Goal: Task Accomplishment & Management: Manage account settings

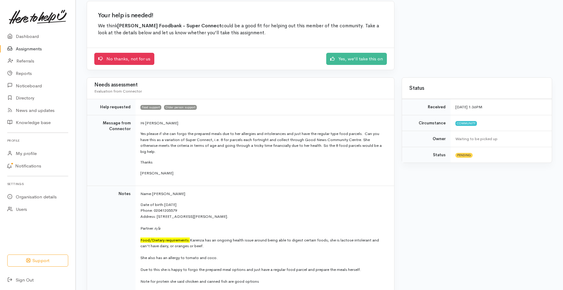
scroll to position [53, 0]
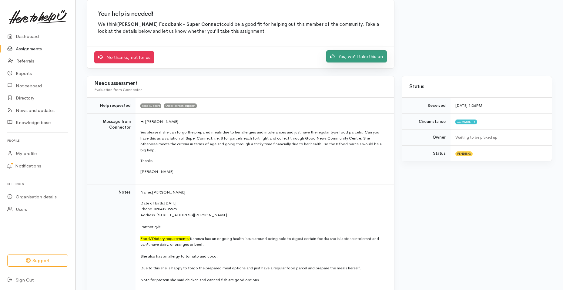
click at [347, 59] on link "Yes, we'll take this on" at bounding box center [356, 56] width 61 height 12
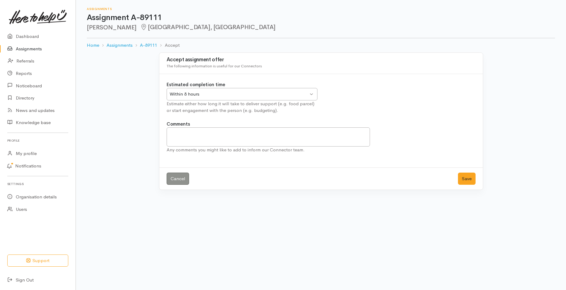
click at [311, 93] on div "Within 8 hours Within 8 hours" at bounding box center [241, 94] width 151 height 12
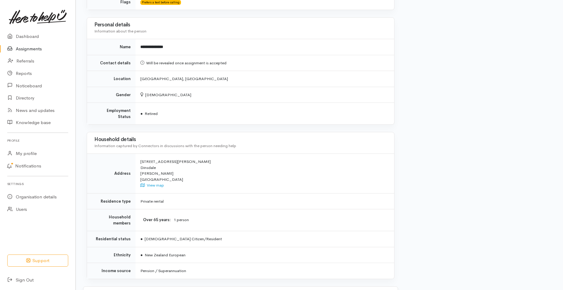
scroll to position [542, 0]
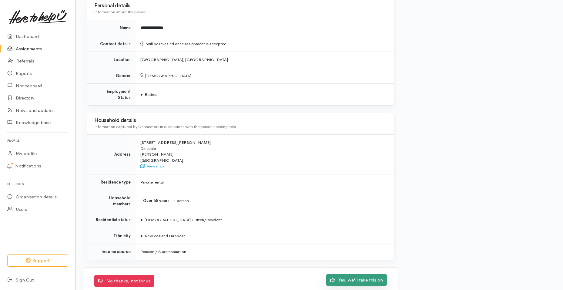
click at [355, 274] on link "Yes, we'll take this on" at bounding box center [356, 280] width 61 height 12
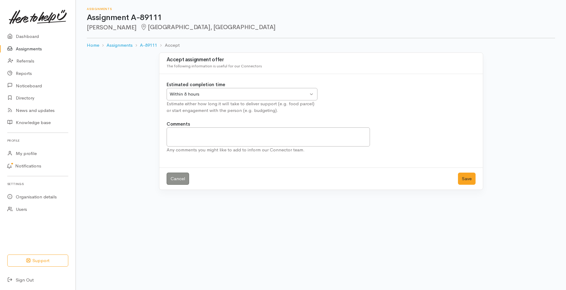
click at [312, 93] on div "Within 8 hours Within 8 hours" at bounding box center [241, 94] width 151 height 12
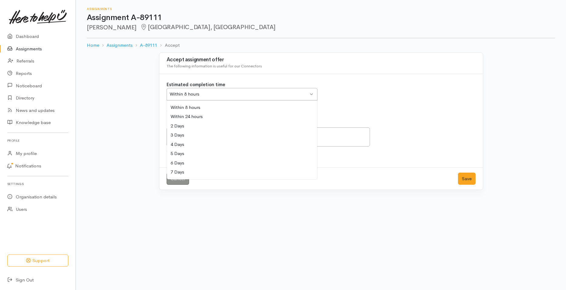
click at [312, 93] on div "Within 8 hours Within 8 hours" at bounding box center [241, 94] width 151 height 12
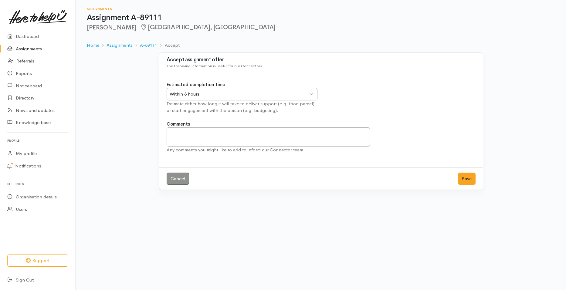
click at [310, 95] on div "Within 8 hours Within 8 hours" at bounding box center [241, 94] width 151 height 12
click at [195, 133] on textarea "Comments" at bounding box center [267, 136] width 203 height 19
type textarea "To match the next food parcel for Lynne Henderson"
click at [464, 177] on button "Save" at bounding box center [467, 179] width 18 height 12
